Goal: Transaction & Acquisition: Purchase product/service

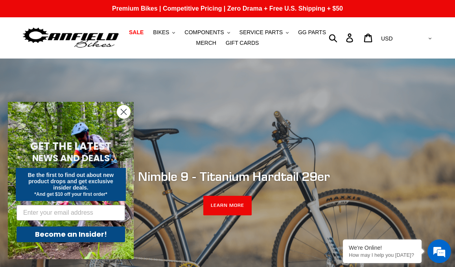
click at [124, 109] on circle "Close dialog" at bounding box center [123, 111] width 13 height 13
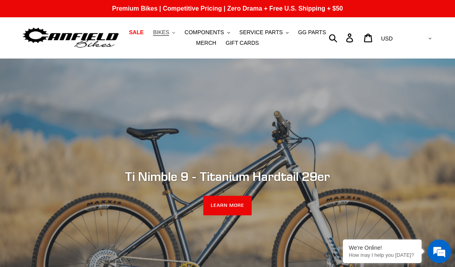
click at [169, 33] on span "BIKES" at bounding box center [161, 32] width 16 height 7
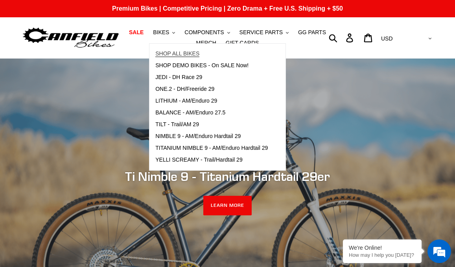
click at [176, 53] on span "SHOP ALL BIKES" at bounding box center [177, 53] width 44 height 7
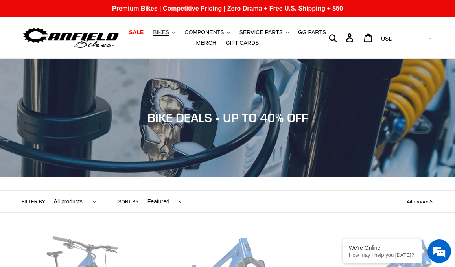
click at [173, 31] on button "BIKES .cls-1{fill:#231f20}" at bounding box center [164, 32] width 30 height 11
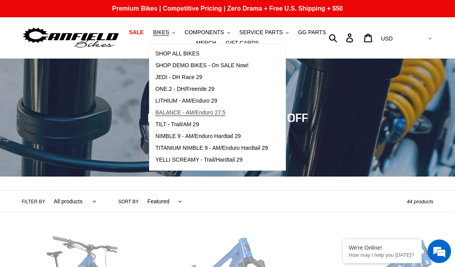
click at [167, 112] on span "BALANCE - AM/Enduro 27.5" at bounding box center [190, 112] width 70 height 7
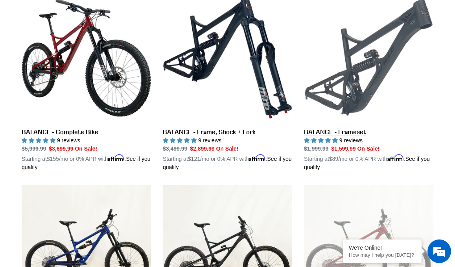
click at [317, 137] on link "BALANCE - Frameset" at bounding box center [368, 82] width 129 height 179
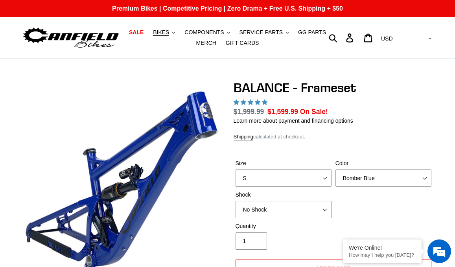
select select "highest-rating"
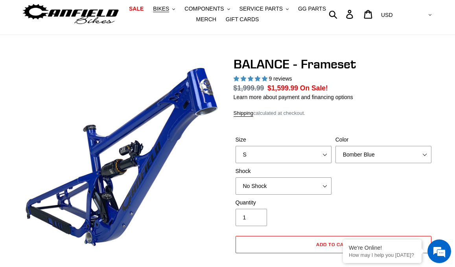
scroll to position [28, 0]
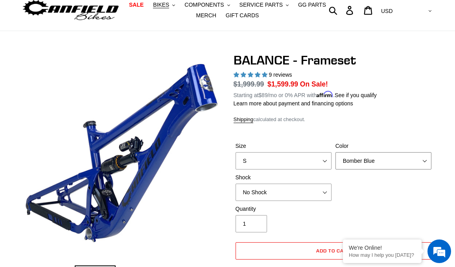
click at [362, 158] on select "Bomber Blue Goat's Blood Stealth Black" at bounding box center [383, 160] width 96 height 17
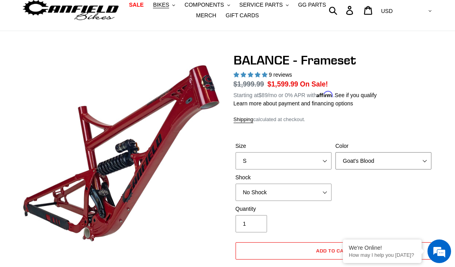
click at [366, 157] on select "Bomber Blue Goat's Blood Stealth Black" at bounding box center [383, 160] width 96 height 17
select select "Stealth Black"
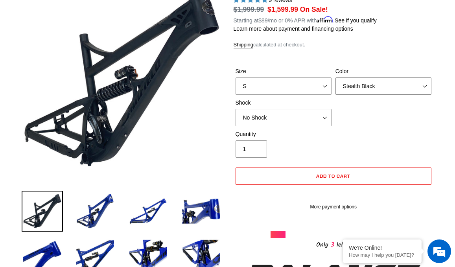
scroll to position [109, 0]
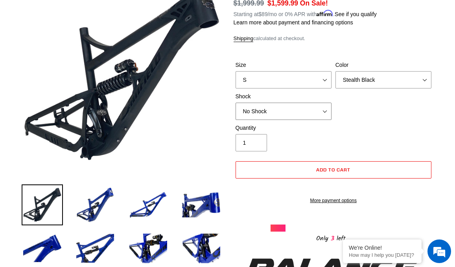
click at [319, 112] on select "No Shock Cane Creek Kitsuma Air Öhlins TTX2 Air EXT Storia V3-S" at bounding box center [284, 111] width 96 height 17
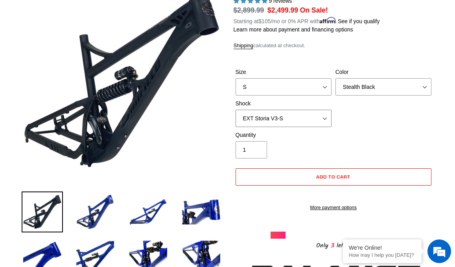
scroll to position [101, 0]
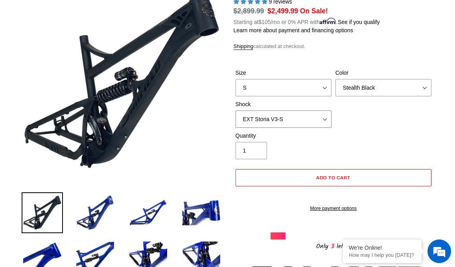
click at [300, 118] on select "No Shock Cane Creek Kitsuma Air Öhlins TTX2 Air EXT Storia V3-S" at bounding box center [284, 119] width 96 height 17
click at [299, 118] on select "No Shock Cane Creek Kitsuma Air Öhlins TTX2 Air EXT Storia V3-S" at bounding box center [284, 119] width 96 height 17
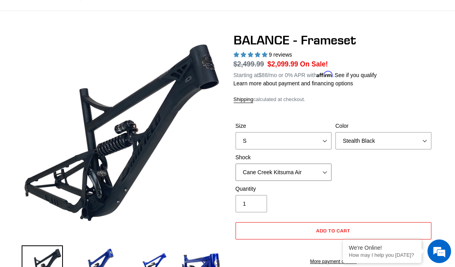
scroll to position [36, 0]
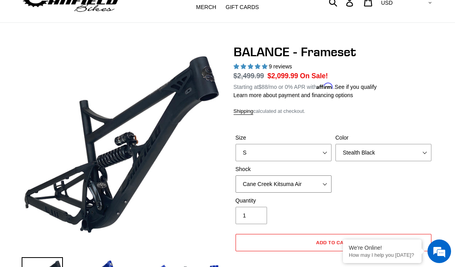
click at [288, 182] on select "No Shock Cane Creek Kitsuma Air Öhlins TTX2 Air EXT Storia V3-S" at bounding box center [284, 183] width 96 height 17
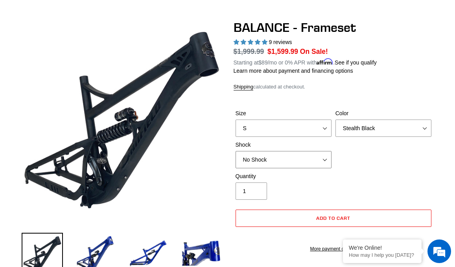
scroll to position [68, 0]
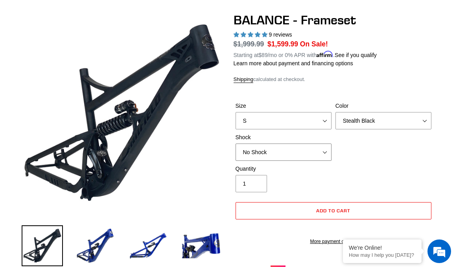
click at [326, 150] on select "No Shock Cane Creek Kitsuma Air Öhlins TTX2 Air EXT Storia V3-S" at bounding box center [284, 152] width 96 height 17
click at [326, 153] on select "No Shock Cane Creek Kitsuma Air Öhlins TTX2 Air EXT Storia V3-S" at bounding box center [284, 152] width 96 height 17
select select "No Shock"
